Goal: Obtain resource: Download file/media

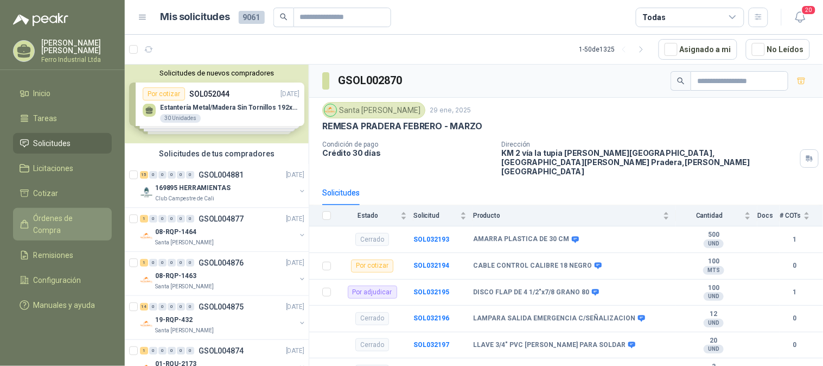
click at [77, 213] on span "Órdenes de Compra" at bounding box center [68, 224] width 68 height 24
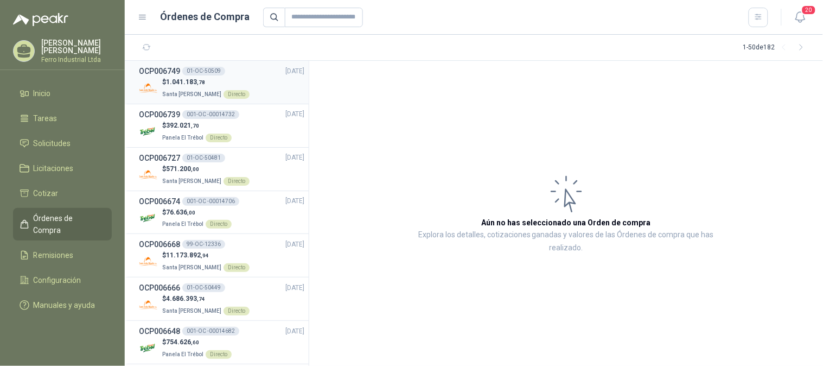
click at [251, 74] on div "OCP006749 01-OC-50509 [DATE]" at bounding box center [221, 71] width 165 height 12
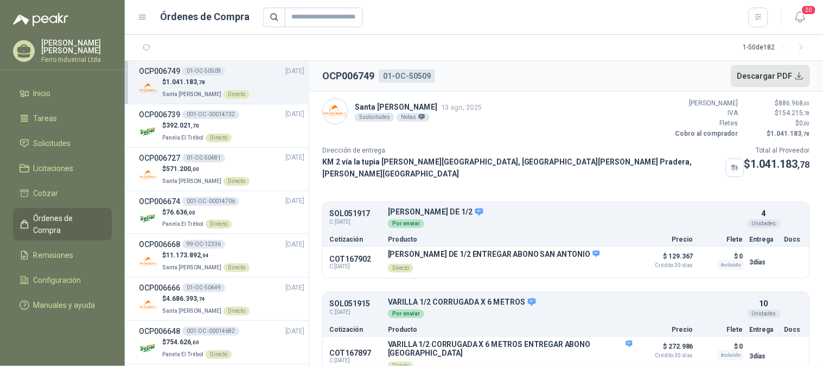
click at [747, 72] on button "Descargar PDF" at bounding box center [770, 76] width 79 height 22
click at [285, 159] on span "[DATE]" at bounding box center [294, 157] width 19 height 10
